Goal: Information Seeking & Learning: Learn about a topic

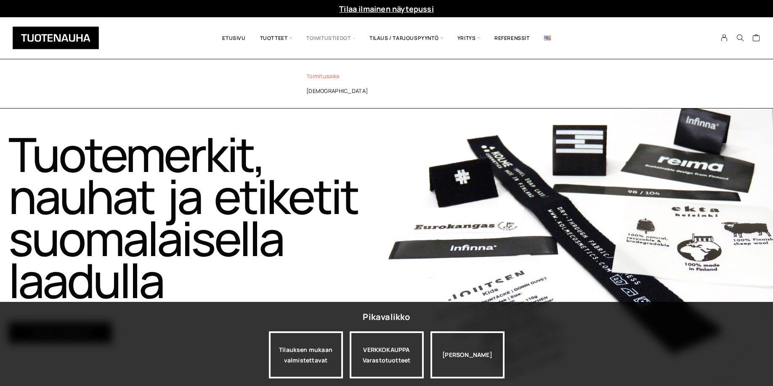
click at [328, 75] on link "Toimitusaika" at bounding box center [354, 76] width 122 height 15
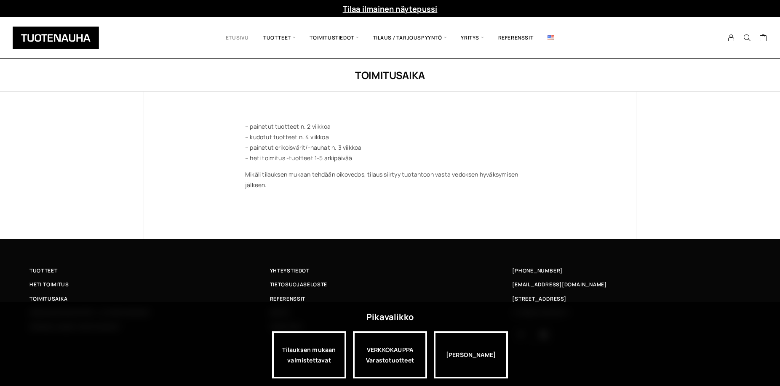
click at [244, 35] on link "Etusivu" at bounding box center [236, 38] width 37 height 29
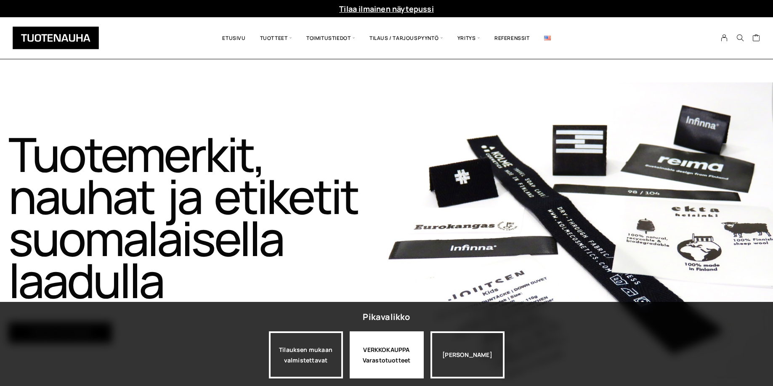
click at [387, 352] on div "VERKKOKAUPPA Varastotuotteet" at bounding box center [387, 355] width 74 height 47
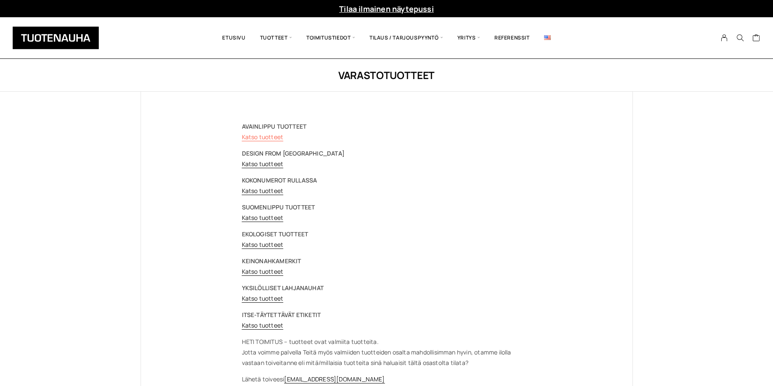
click at [264, 139] on link "Katso tuotteet" at bounding box center [263, 137] width 42 height 8
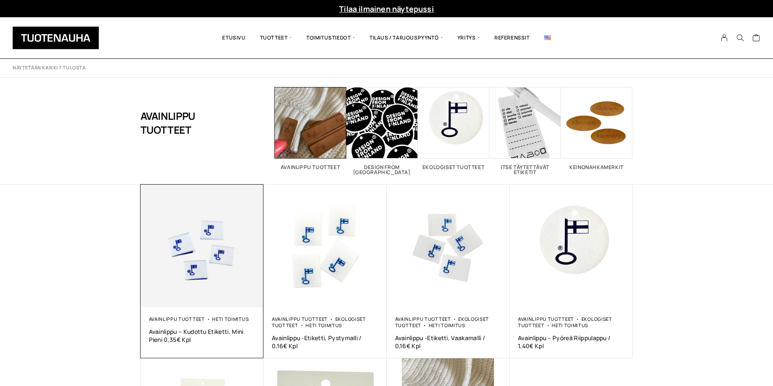
click at [204, 266] on img at bounding box center [202, 246] width 123 height 123
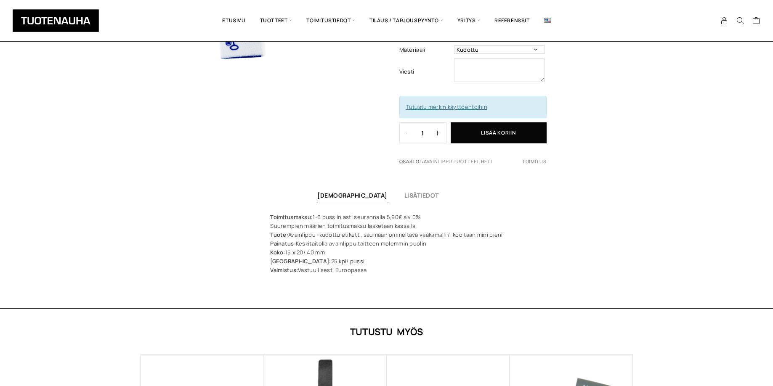
scroll to position [190, 0]
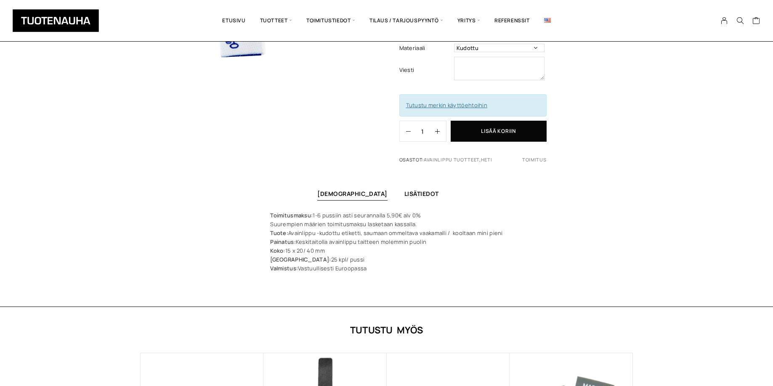
click at [405, 196] on link "Lisätiedot" at bounding box center [422, 194] width 35 height 8
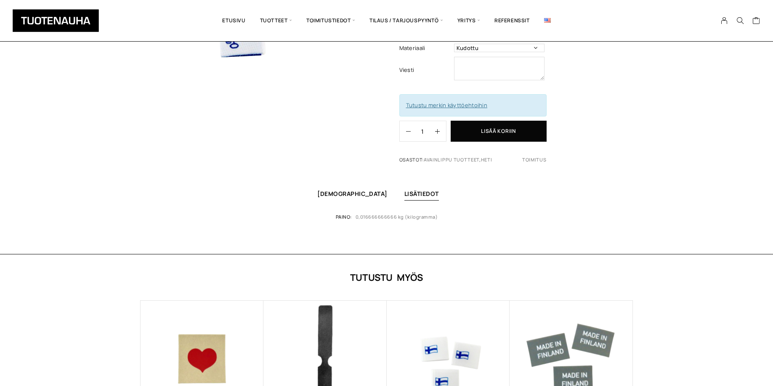
click at [351, 195] on link "[DEMOGRAPHIC_DATA]" at bounding box center [352, 194] width 70 height 8
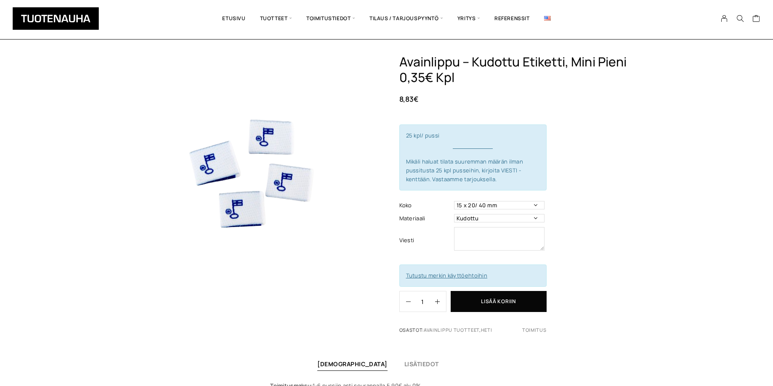
scroll to position [0, 0]
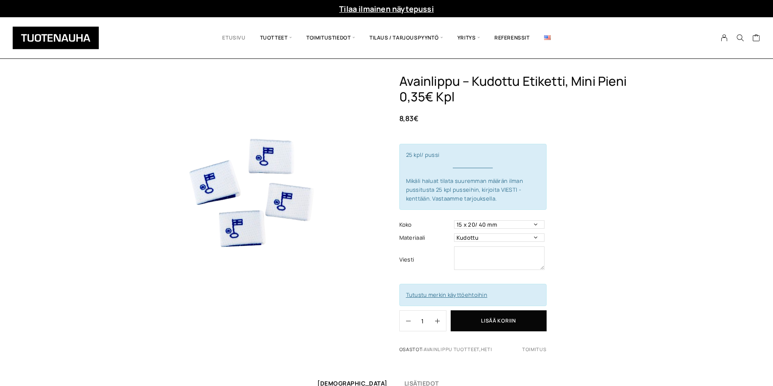
click at [238, 36] on link "Etusivu" at bounding box center [233, 38] width 37 height 29
